Goal: Task Accomplishment & Management: Use online tool/utility

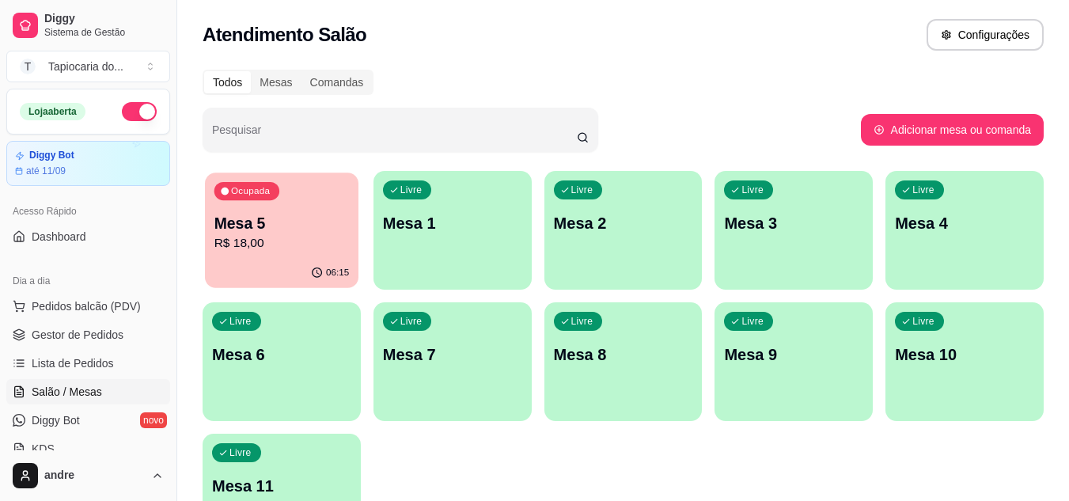
click at [270, 248] on p "R$ 18,00" at bounding box center [281, 243] width 135 height 18
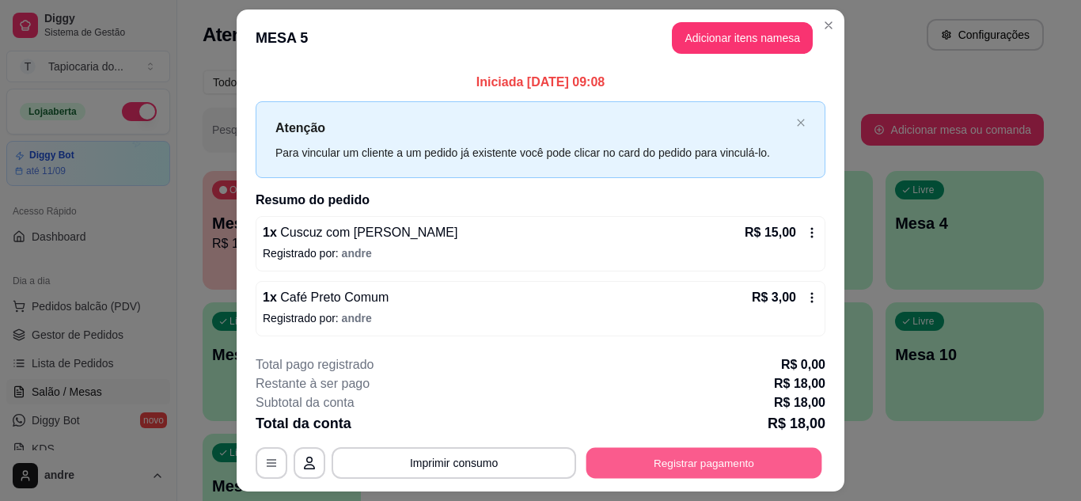
click at [723, 462] on button "Registrar pagamento" at bounding box center [704, 463] width 236 height 31
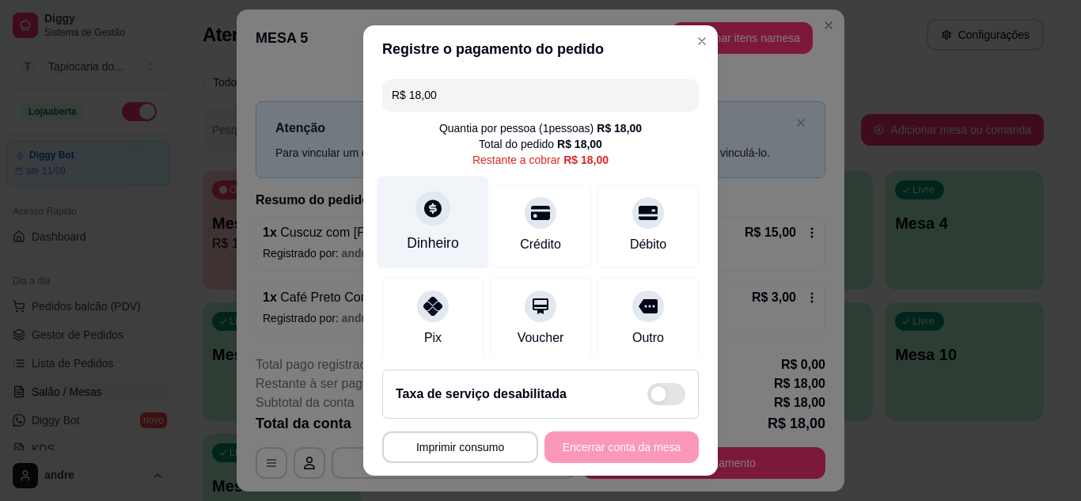
click at [427, 244] on div "Dinheiro" at bounding box center [433, 243] width 52 height 21
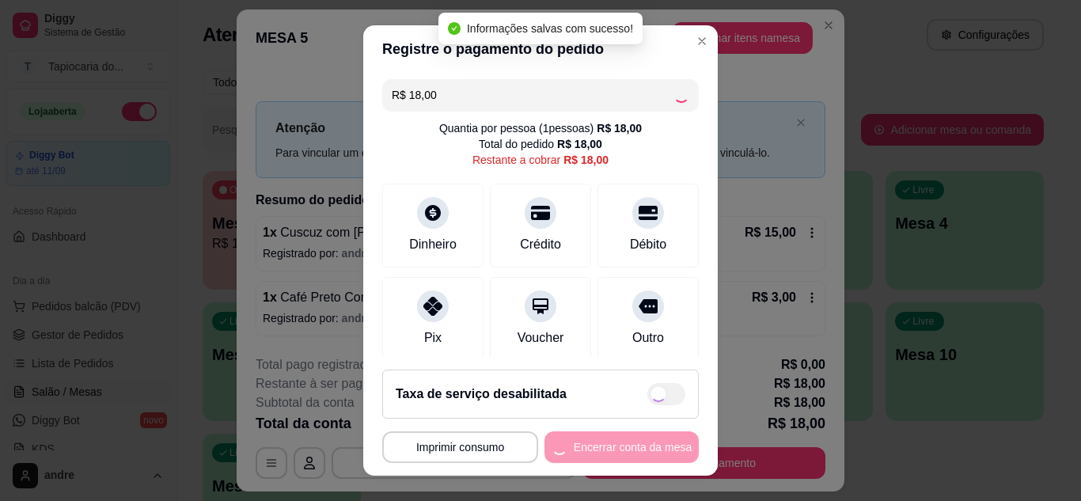
type input "R$ 0,00"
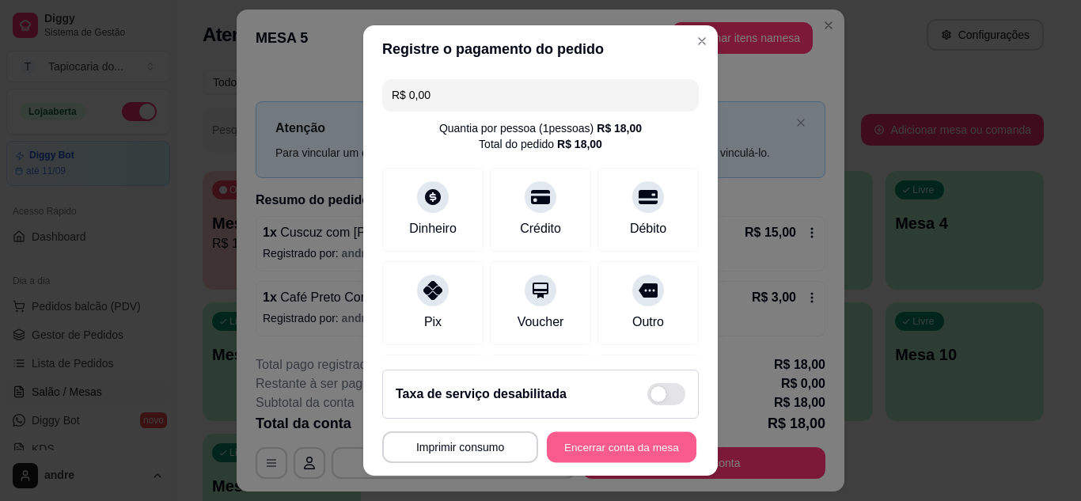
click at [594, 437] on button "Encerrar conta da mesa" at bounding box center [622, 447] width 150 height 31
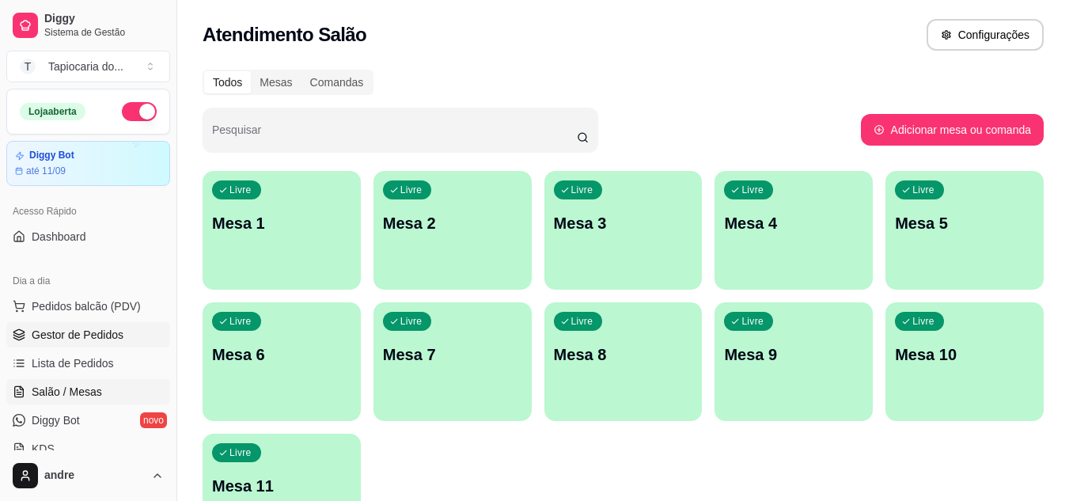
click at [65, 337] on span "Gestor de Pedidos" at bounding box center [78, 335] width 92 height 16
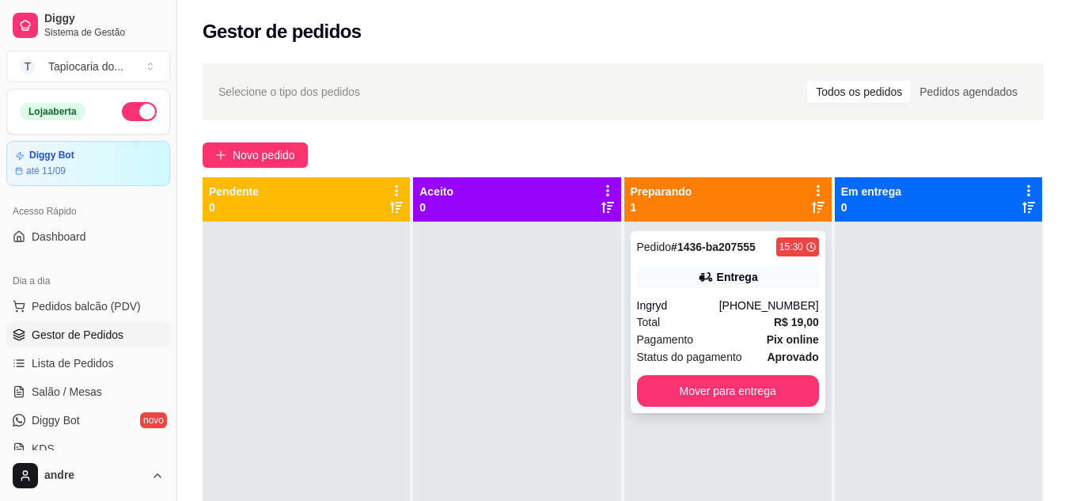
click at [725, 297] on div "Pedido # 1436-ba207555 15:30 Entrega Ingryd [PHONE_NUMBER] Total R$ 19,00 Pagam…" at bounding box center [728, 322] width 195 height 182
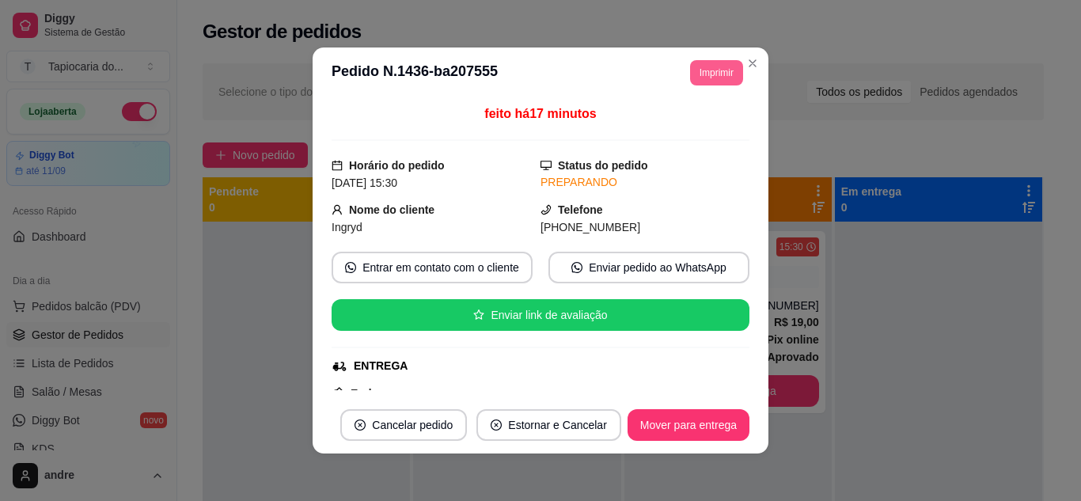
click at [707, 79] on button "Imprimir" at bounding box center [716, 72] width 53 height 25
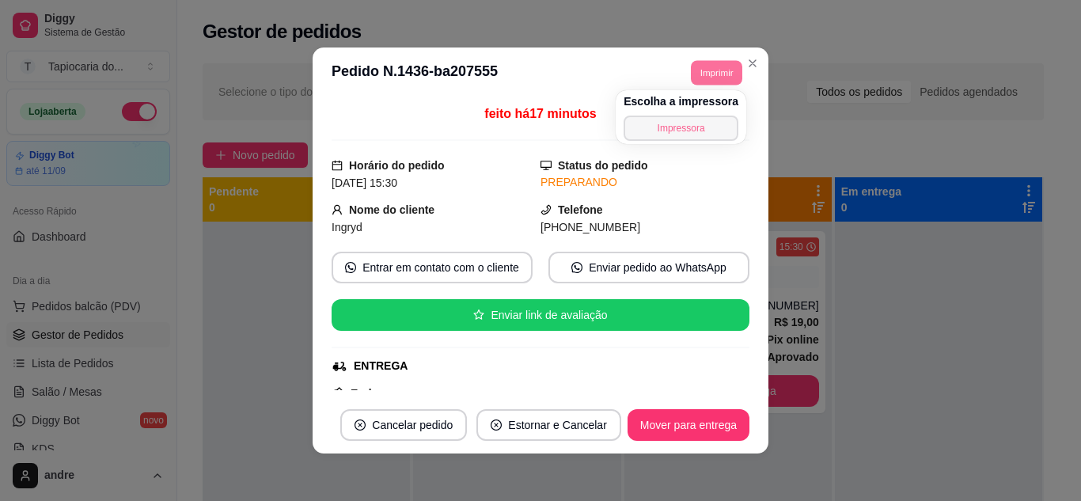
click at [702, 128] on button "Impressora" at bounding box center [681, 128] width 115 height 25
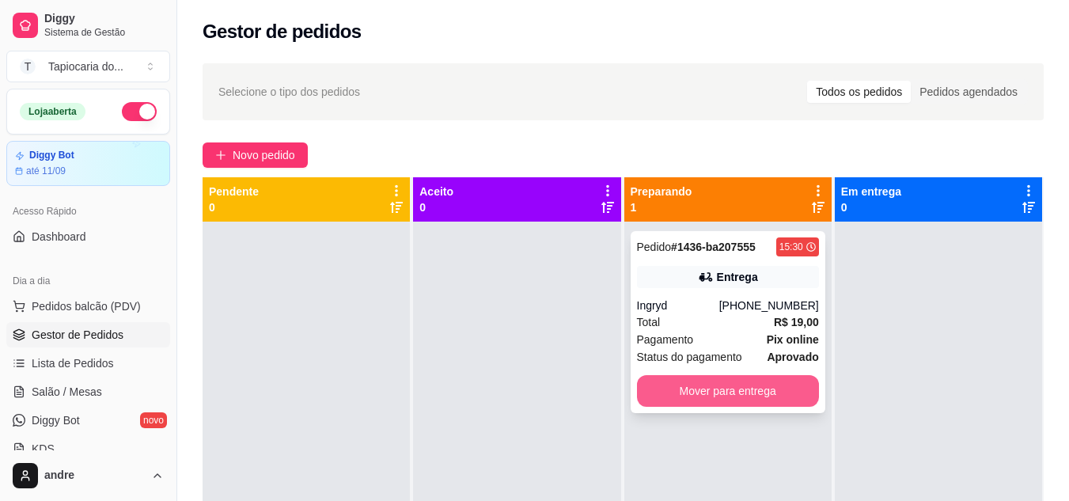
click at [703, 394] on button "Mover para entrega" at bounding box center [728, 391] width 182 height 32
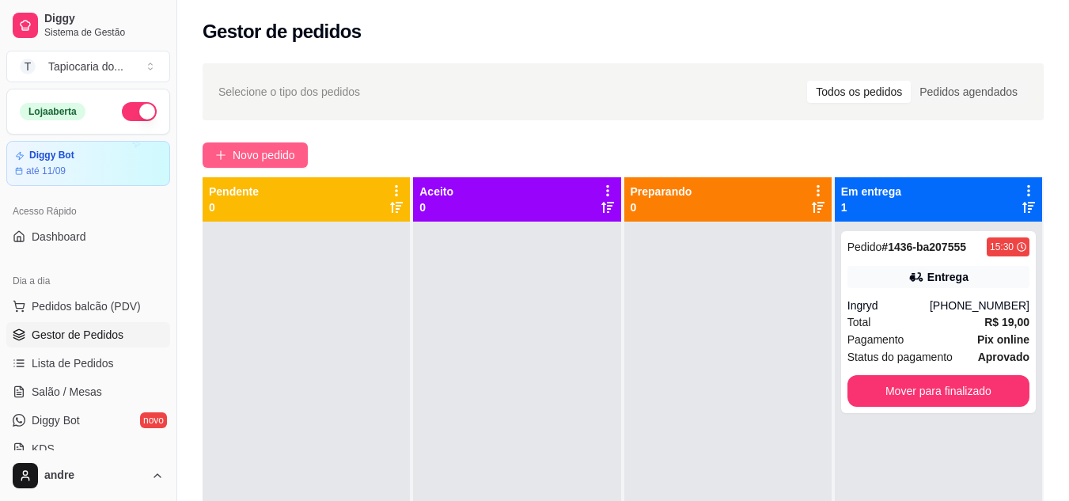
click at [270, 155] on span "Novo pedido" at bounding box center [264, 154] width 63 height 17
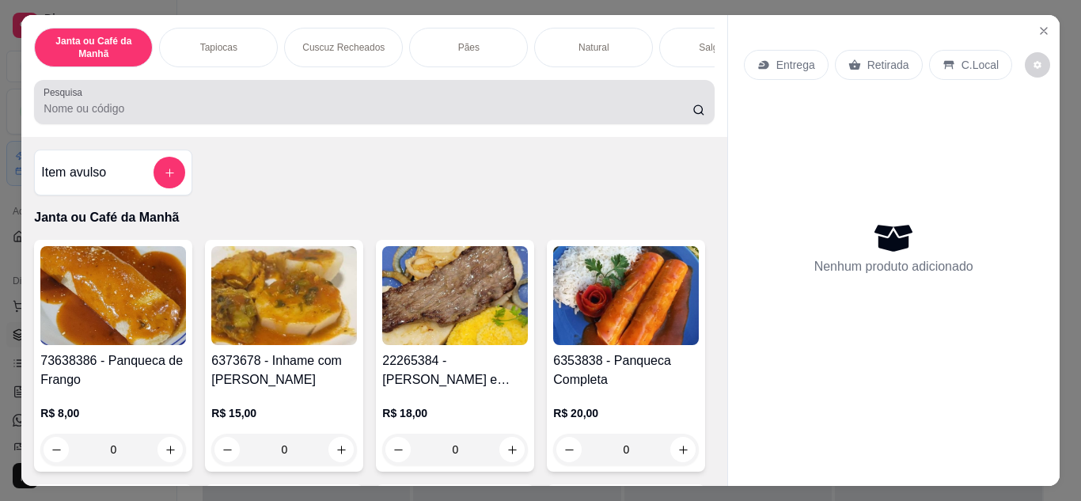
click at [319, 93] on div at bounding box center [374, 102] width 661 height 32
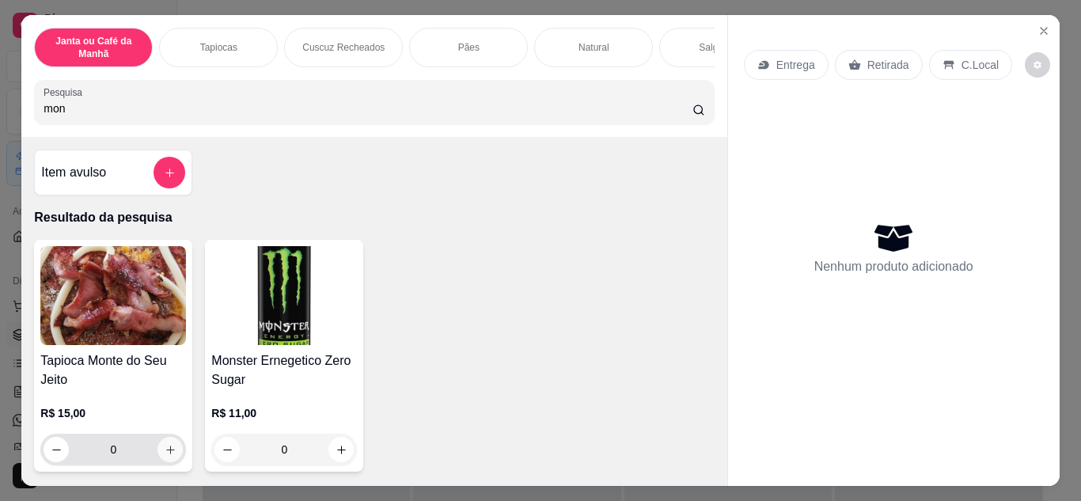
type input "mon"
click at [157, 449] on button "increase-product-quantity" at bounding box center [169, 449] width 25 height 25
type input "1"
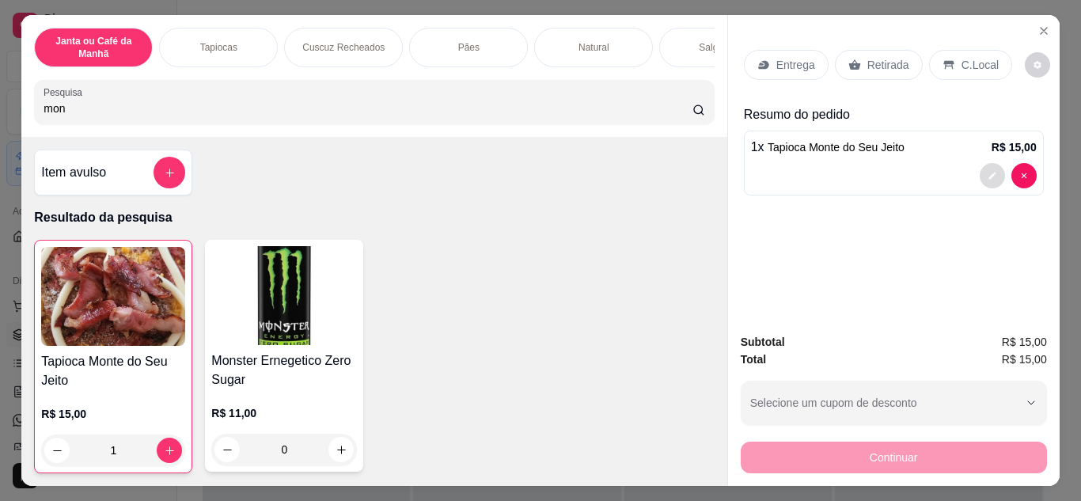
click at [990, 172] on icon "decrease-product-quantity" at bounding box center [992, 175] width 9 height 9
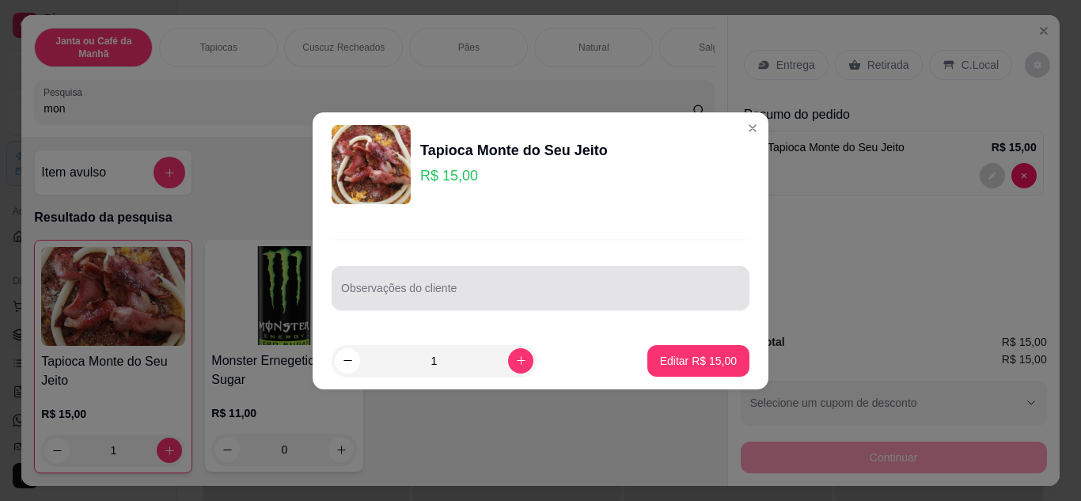
click at [434, 302] on input "Observações do cliente" at bounding box center [540, 294] width 399 height 16
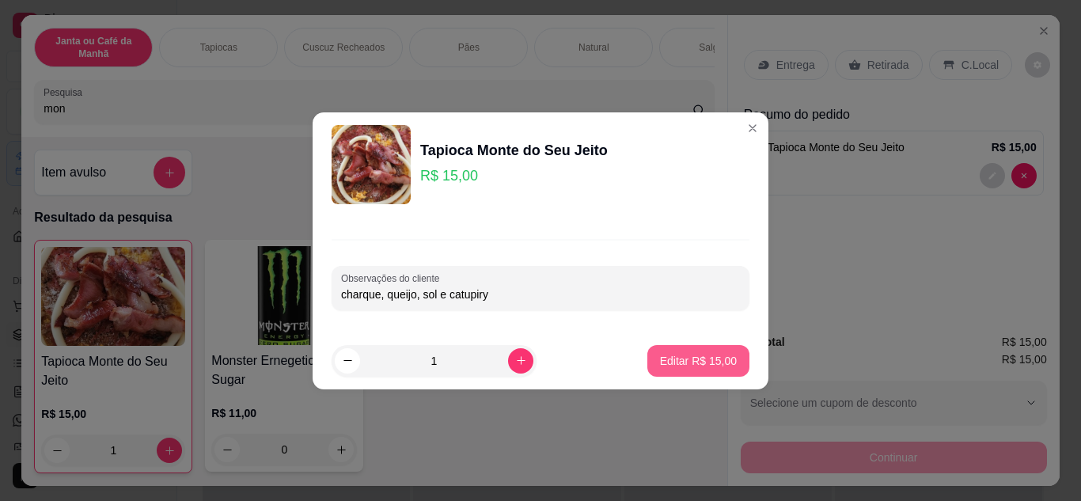
type input "charque, queijo, sol e catupiry"
click at [671, 362] on p "Editar R$ 15,00" at bounding box center [698, 361] width 77 height 16
type input "0"
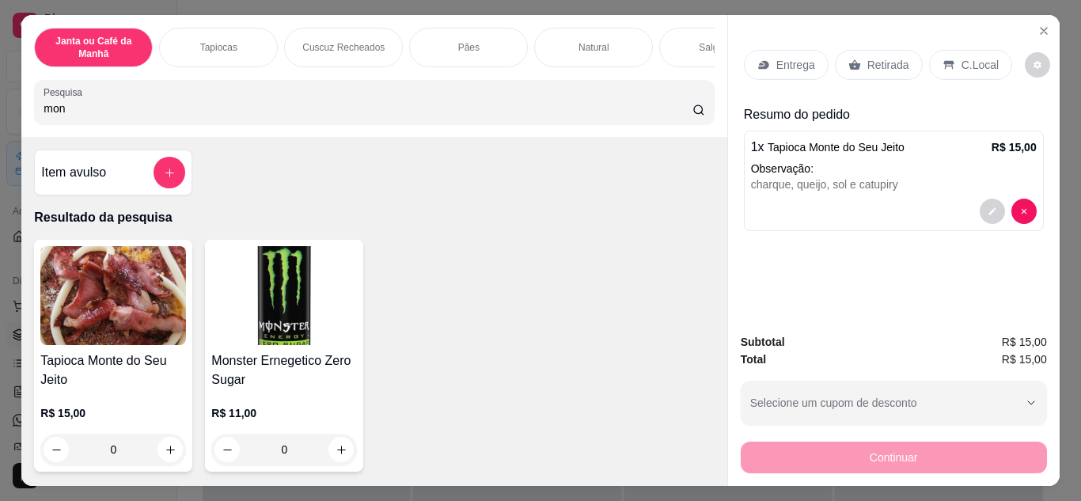
click at [867, 57] on p "Retirada" at bounding box center [888, 65] width 42 height 16
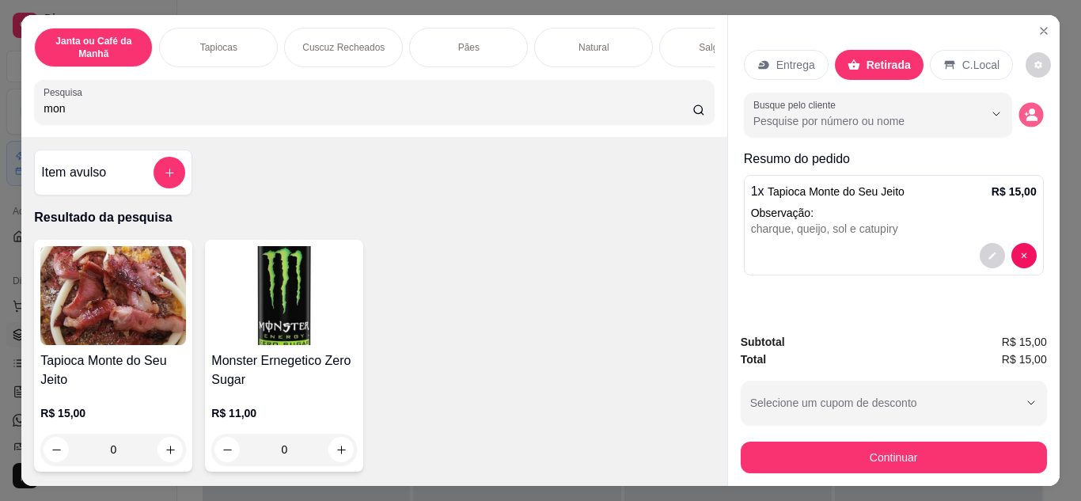
click at [1029, 108] on icon "decrease-product-quantity" at bounding box center [1030, 114] width 13 height 13
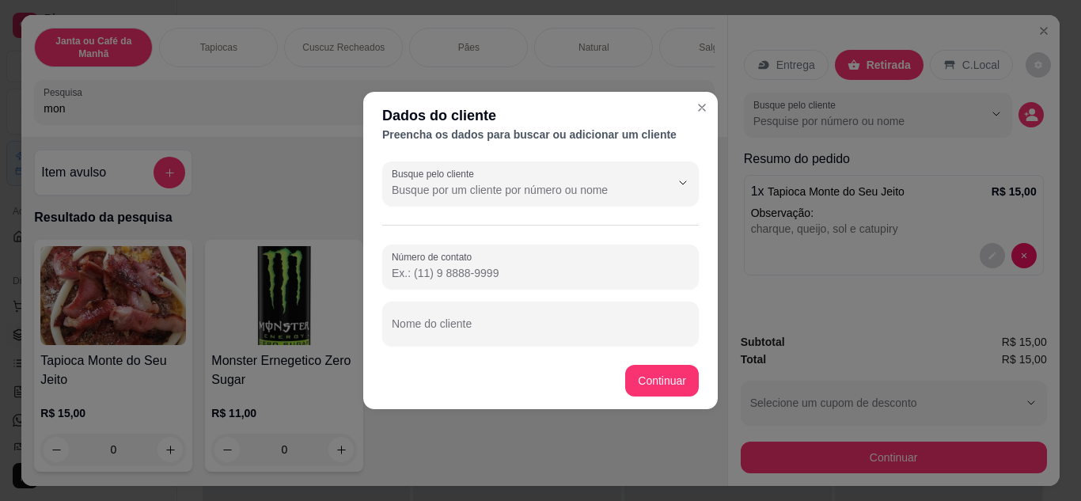
drag, startPoint x: 556, startPoint y: 281, endPoint x: 472, endPoint y: 241, distance: 92.8
drag, startPoint x: 472, startPoint y: 241, endPoint x: 453, endPoint y: 268, distance: 32.5
paste input "[PHONE_NUMBER]"
click at [419, 274] on input "[PHONE_NUMBER]" at bounding box center [541, 273] width 298 height 16
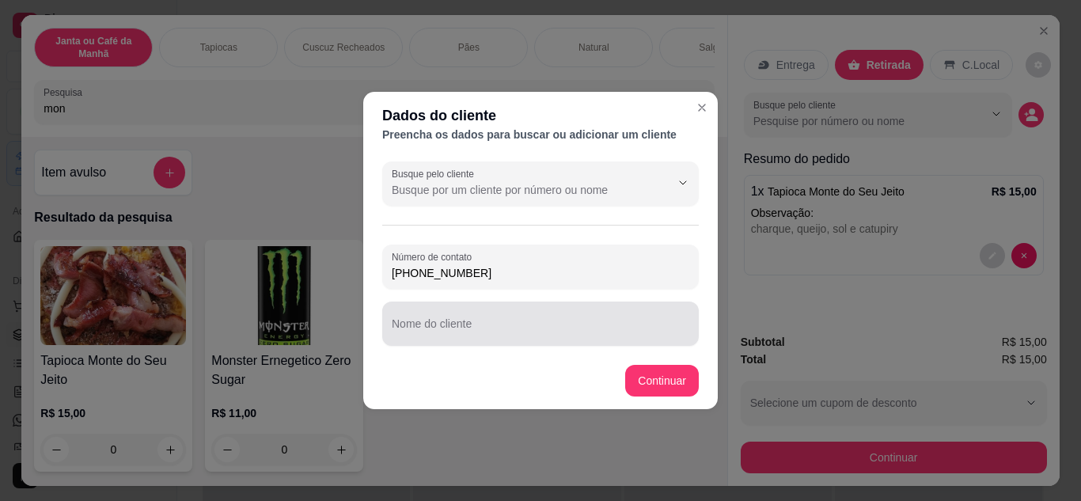
type input "[PHONE_NUMBER]"
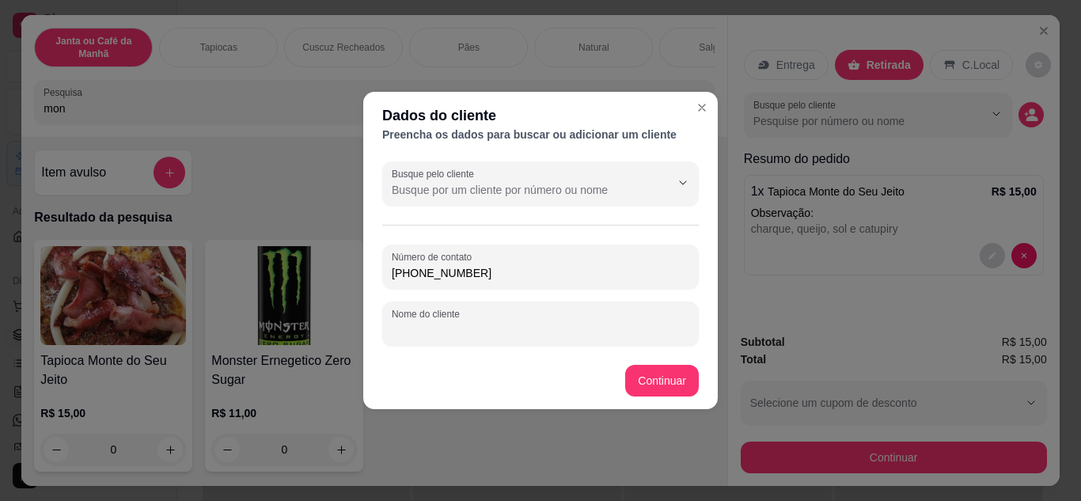
paste input "[PHONE_NUMBER]"
click at [487, 324] on input "83 9611-5623e" at bounding box center [541, 330] width 298 height 16
type input "8"
type input "[PERSON_NAME]"
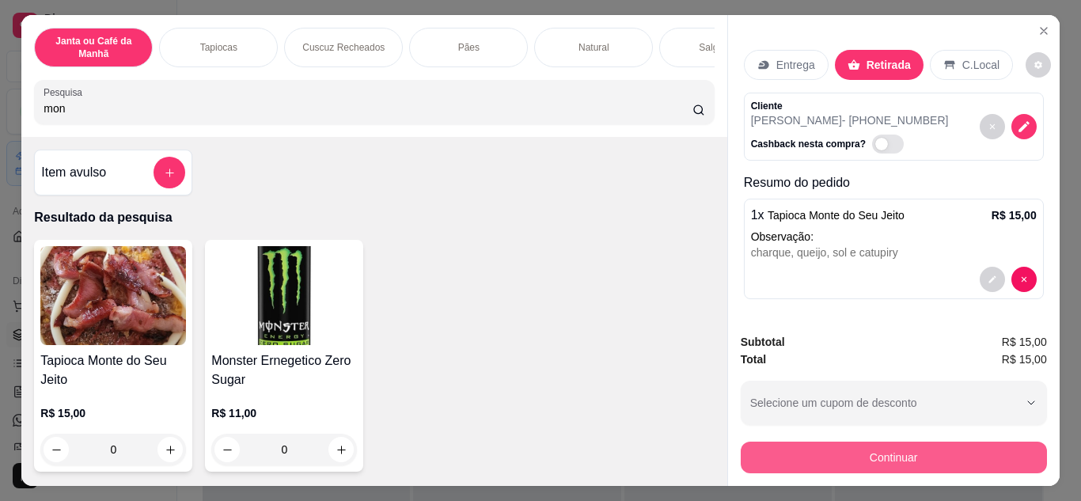
click at [890, 463] on button "Continuar" at bounding box center [894, 458] width 306 height 32
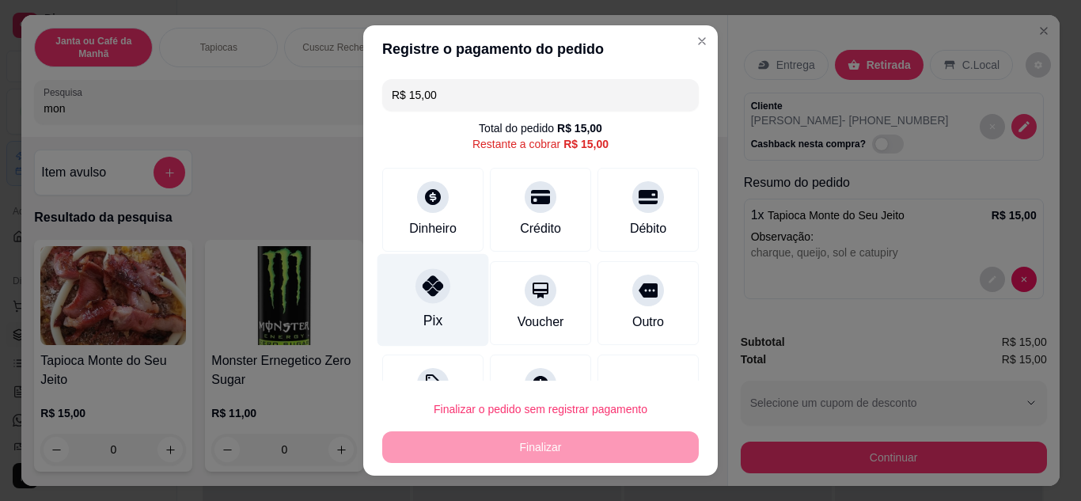
click at [423, 292] on icon at bounding box center [433, 285] width 21 height 21
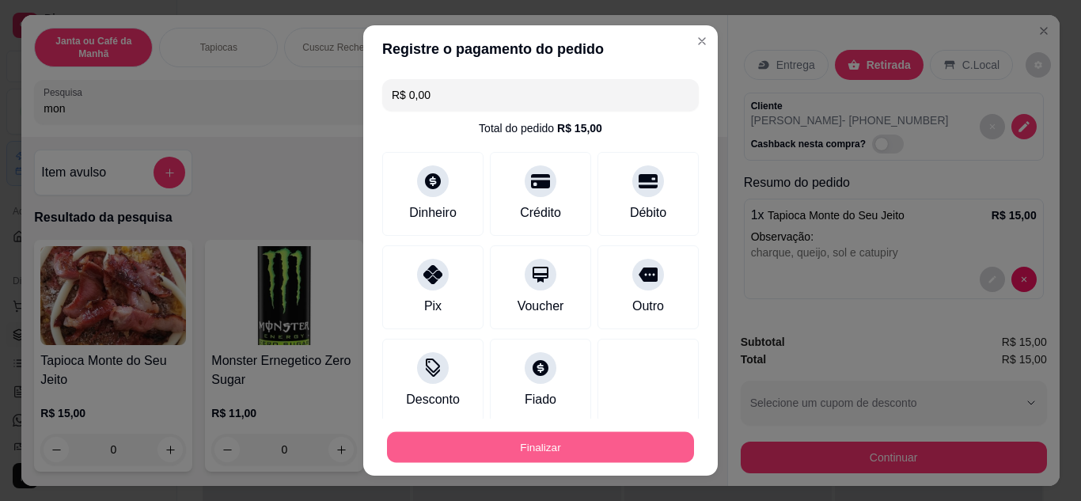
click at [510, 439] on button "Finalizar" at bounding box center [540, 447] width 307 height 31
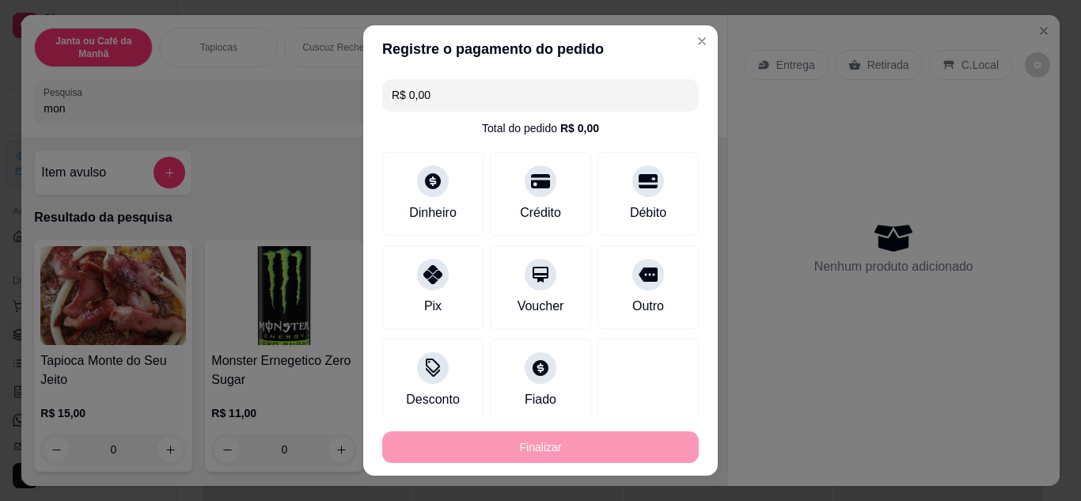
type input "-R$ 15,00"
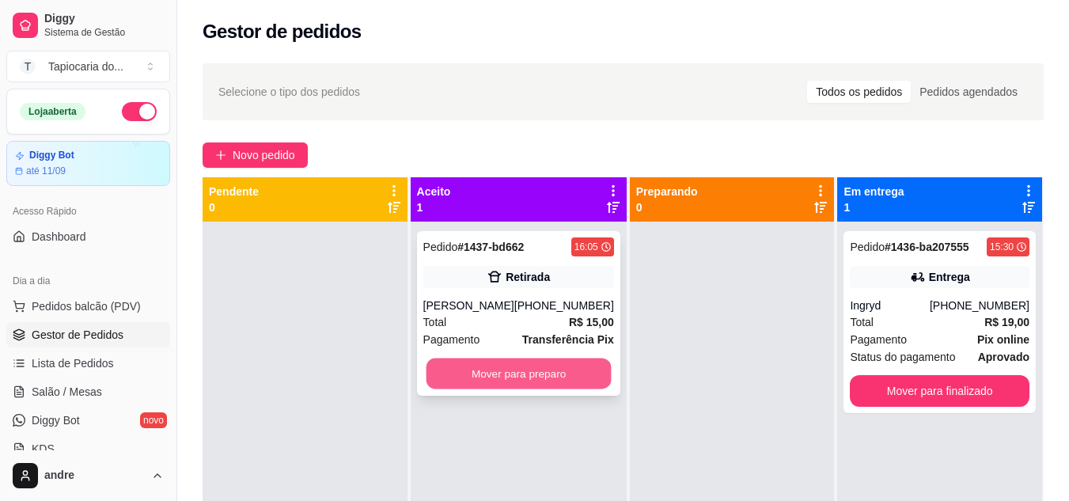
click at [559, 381] on button "Mover para preparo" at bounding box center [518, 374] width 185 height 31
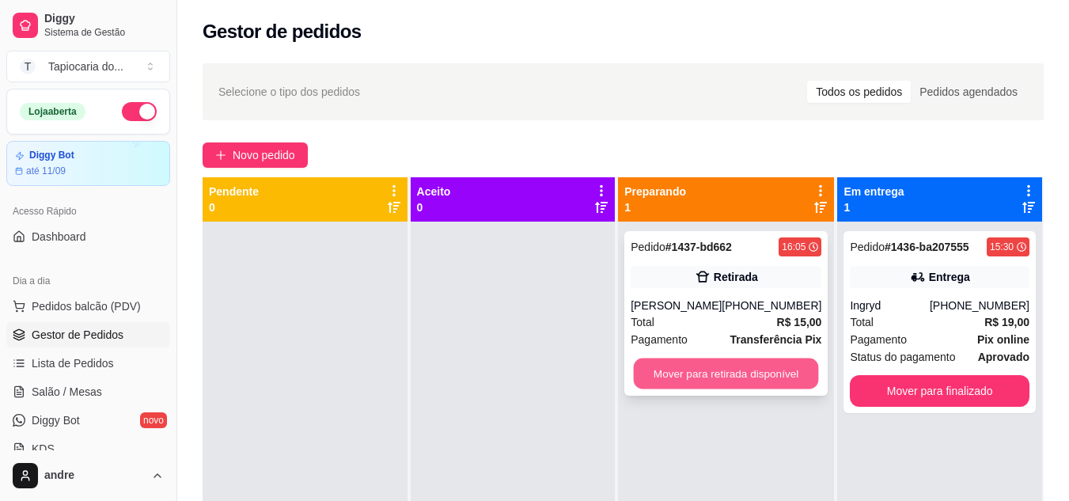
click at [778, 372] on button "Mover para retirada disponível" at bounding box center [726, 374] width 185 height 31
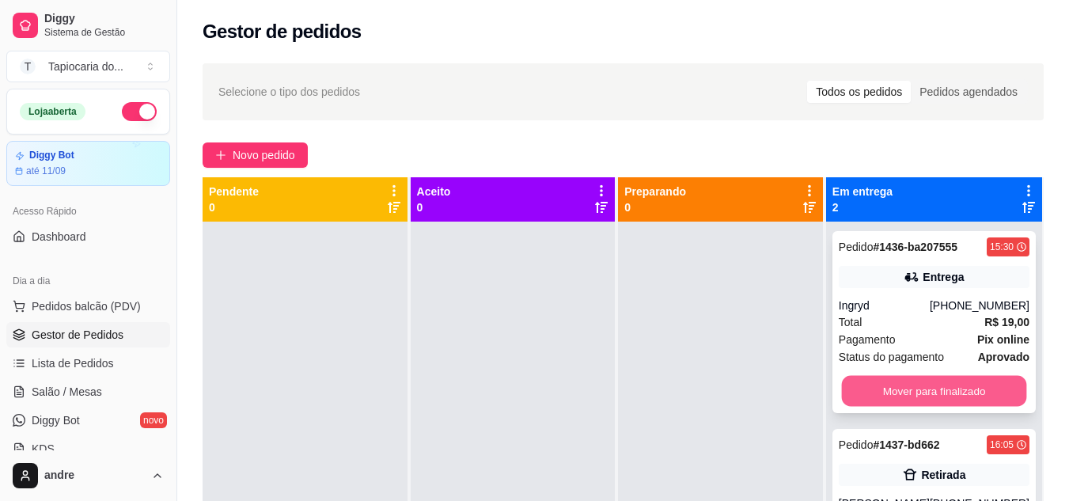
click at [943, 397] on button "Mover para finalizado" at bounding box center [933, 391] width 185 height 31
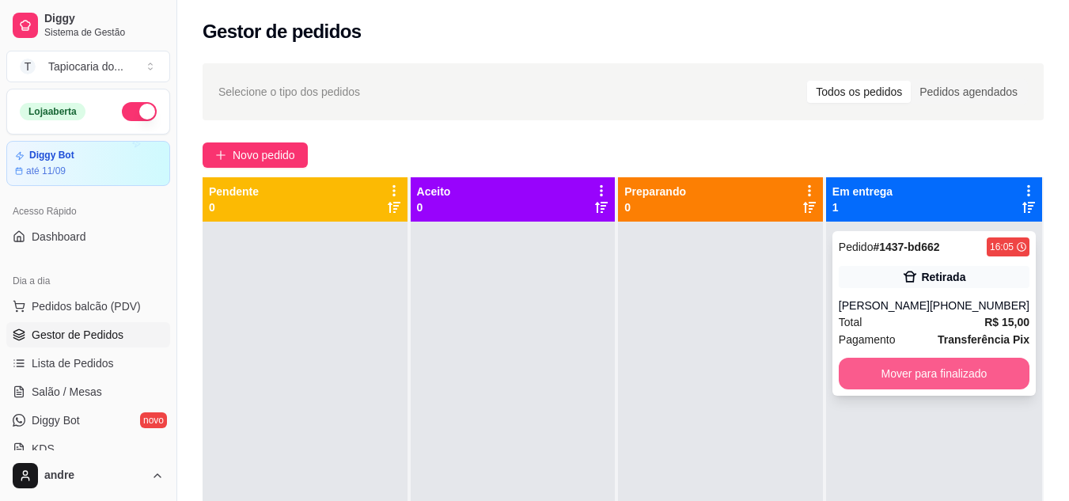
click at [990, 375] on button "Mover para finalizado" at bounding box center [934, 374] width 191 height 32
